Goal: Information Seeking & Learning: Learn about a topic

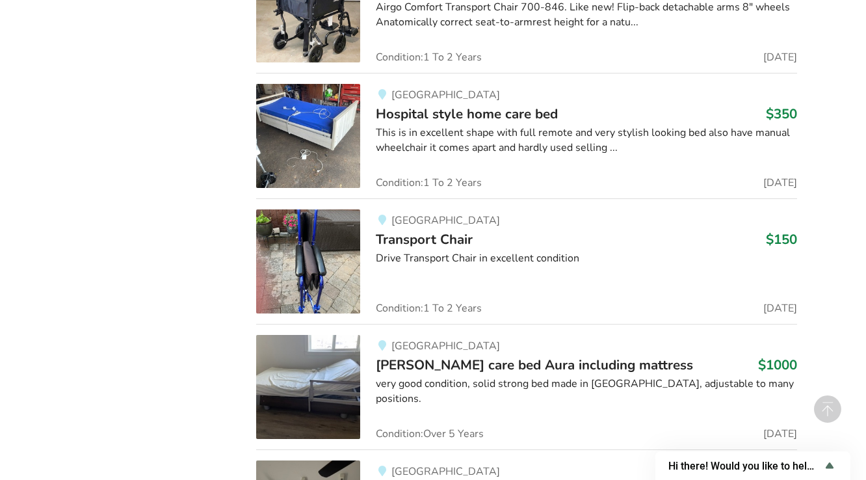
scroll to position [3814, 0]
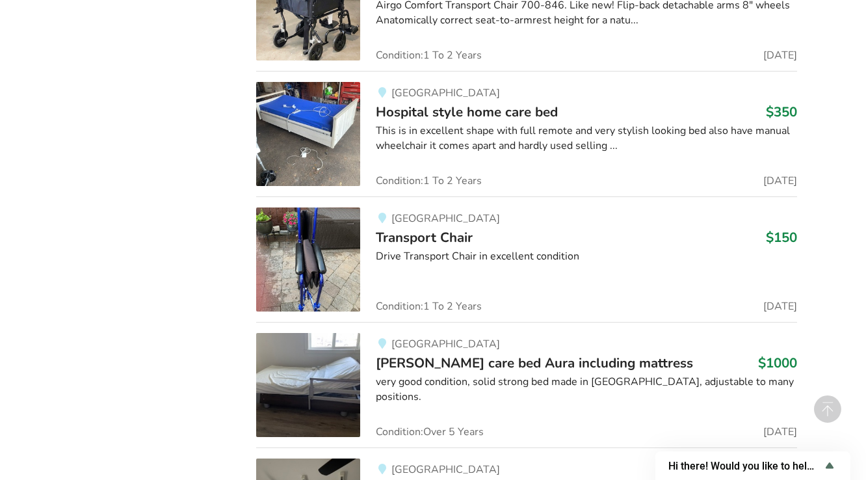
click at [461, 111] on span "Hospital style home care bed" at bounding box center [467, 112] width 182 height 18
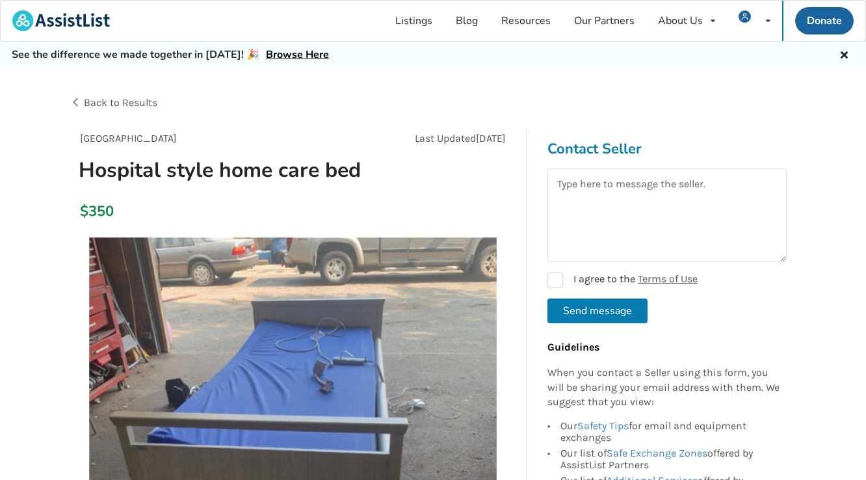
click at [123, 103] on span "Back to Results" at bounding box center [120, 102] width 73 height 12
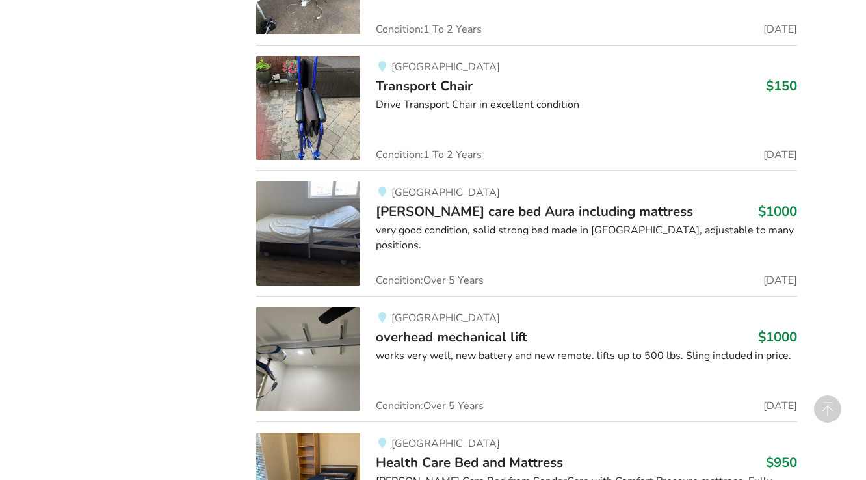
scroll to position [3987, 0]
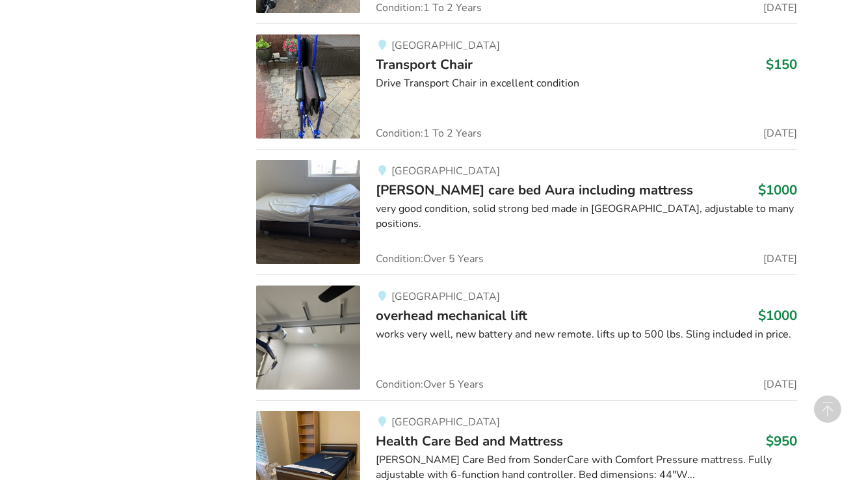
click at [434, 186] on span "[PERSON_NAME] care bed Aura including mattress" at bounding box center [534, 190] width 317 height 18
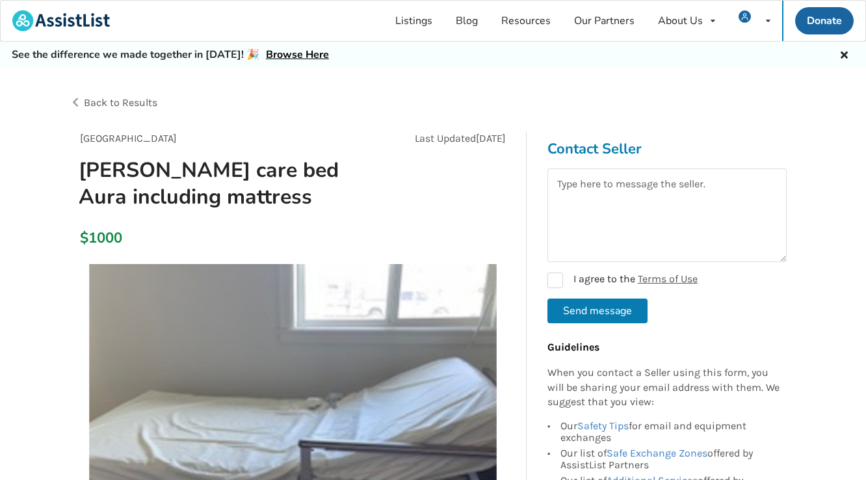
click at [130, 105] on span "Back to Results" at bounding box center [120, 102] width 73 height 12
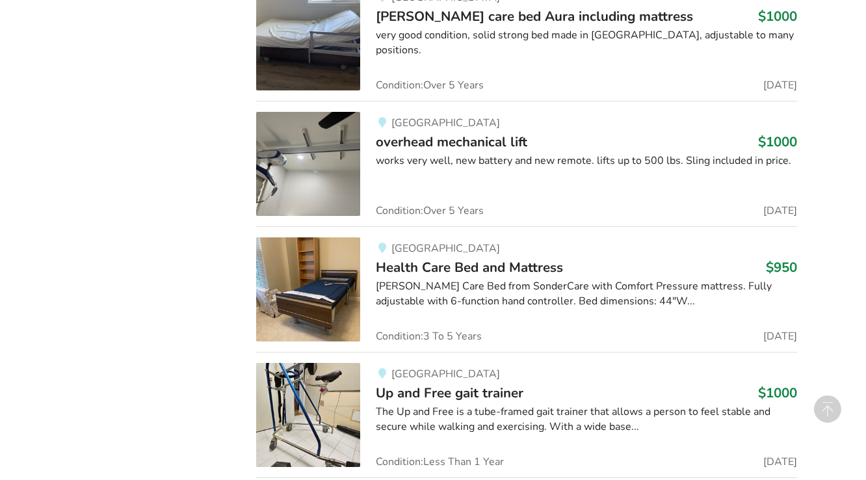
scroll to position [4247, 0]
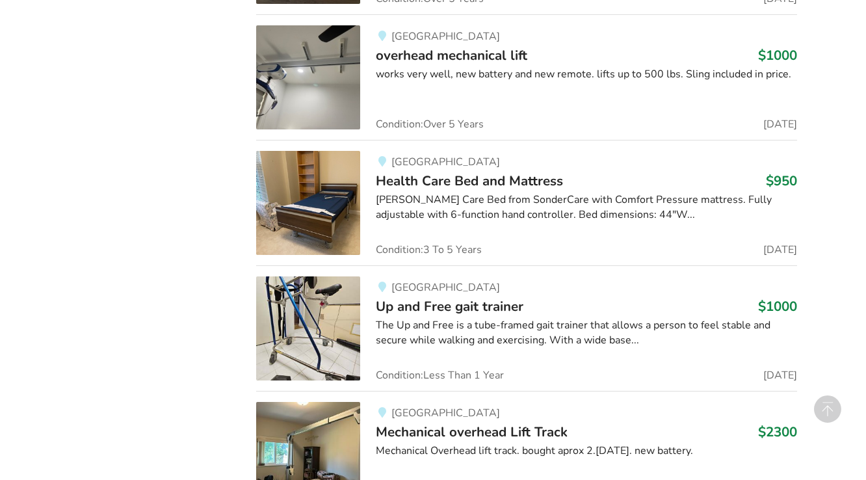
click at [438, 178] on span "Health Care Bed and Mattress" at bounding box center [469, 181] width 187 height 18
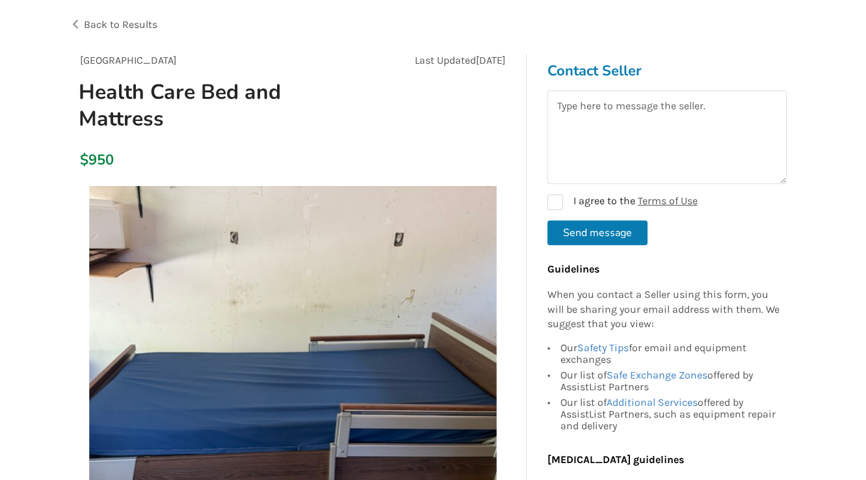
scroll to position [173, 0]
